Goal: Task Accomplishment & Management: Manage account settings

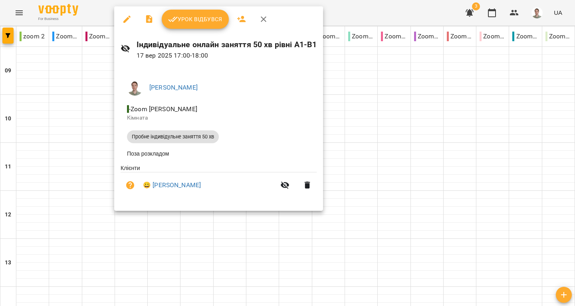
scroll to position [360, 0]
click at [195, 22] on span "Урок відбувся" at bounding box center [195, 19] width 54 height 10
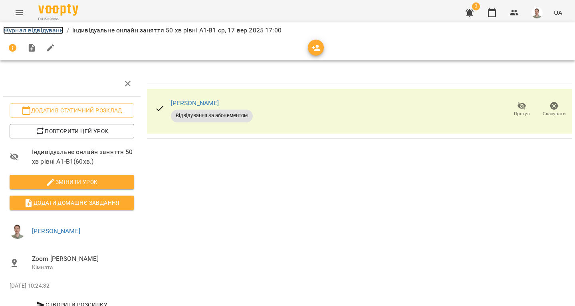
click at [57, 30] on link "Журнал відвідувань" at bounding box center [33, 30] width 60 height 8
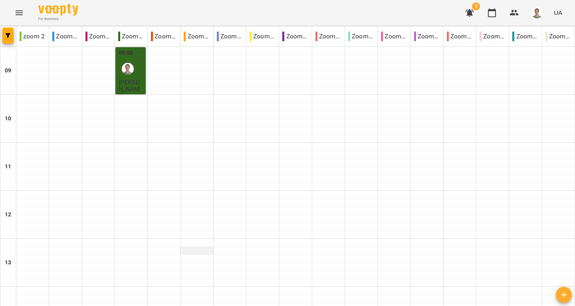
scroll to position [320, 0]
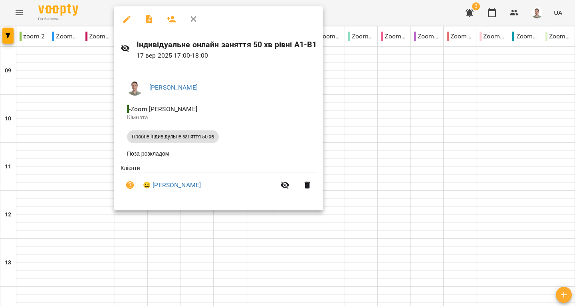
click at [195, 15] on icon "button" at bounding box center [194, 19] width 10 height 10
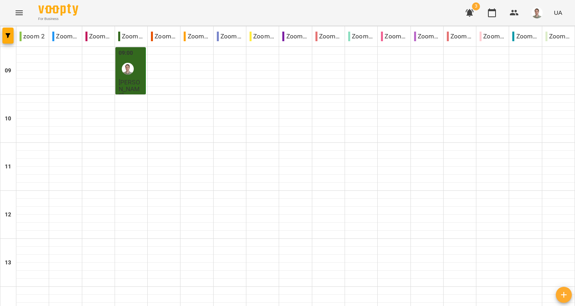
scroll to position [360, 0]
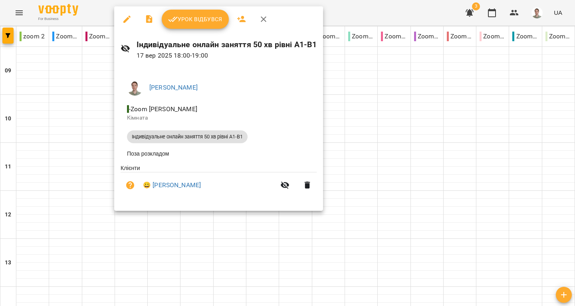
click at [262, 22] on icon "button" at bounding box center [264, 19] width 10 height 10
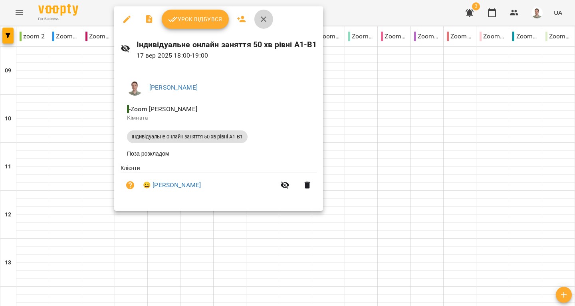
click at [266, 19] on icon "button" at bounding box center [264, 19] width 10 height 10
